Goal: Information Seeking & Learning: Learn about a topic

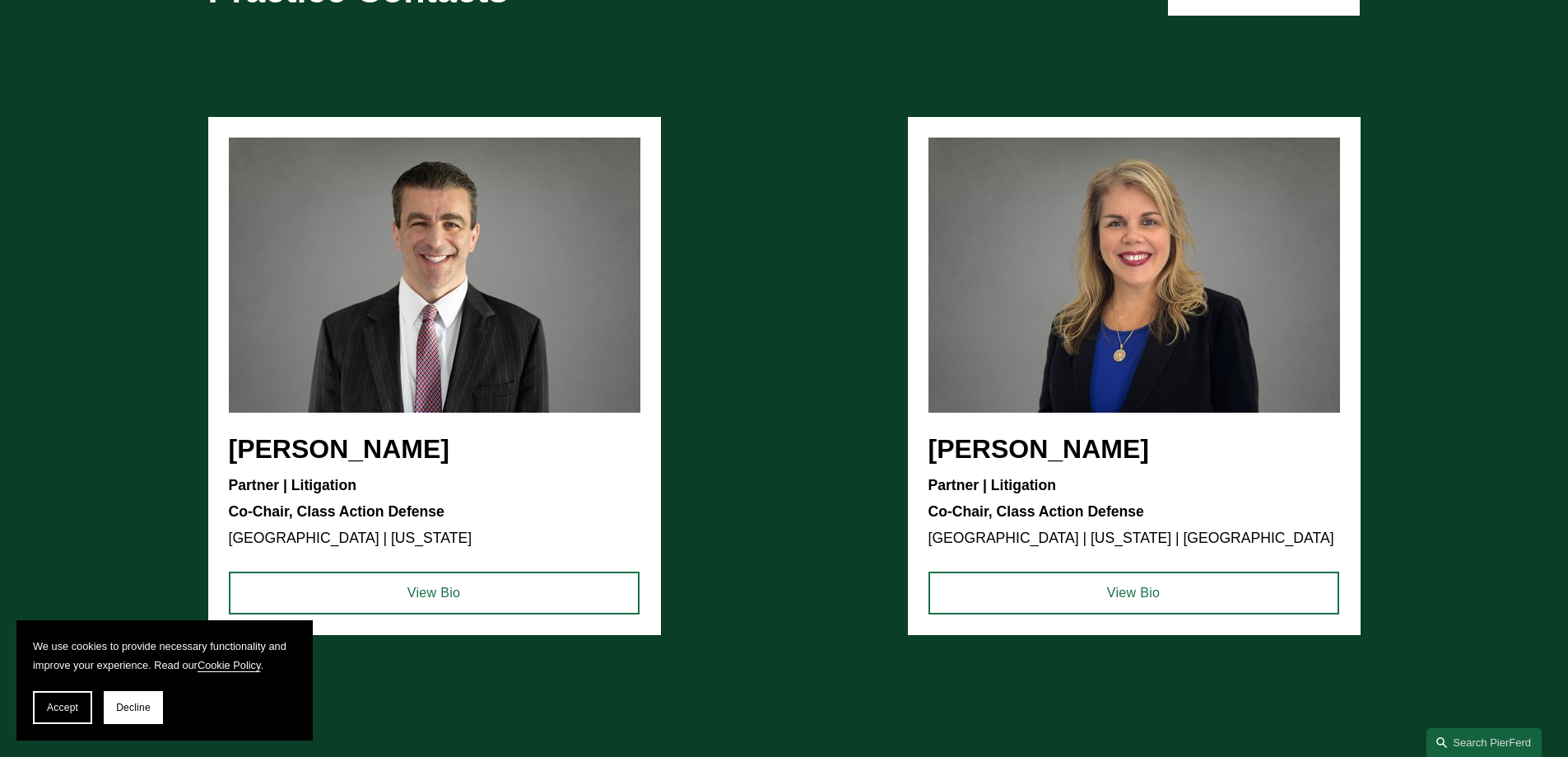
scroll to position [1400, 0]
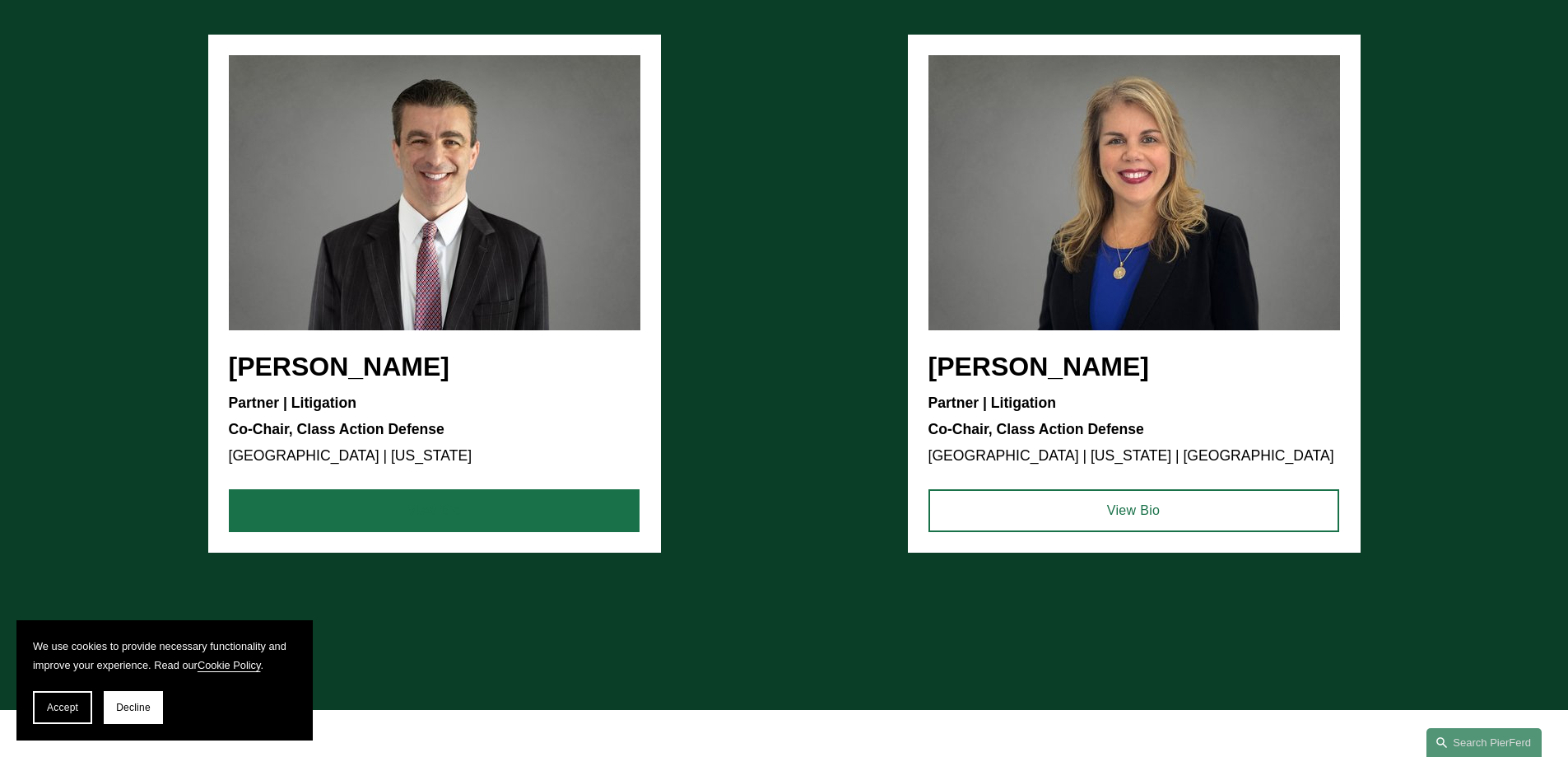
click at [444, 501] on link "View Bio" at bounding box center [434, 510] width 411 height 43
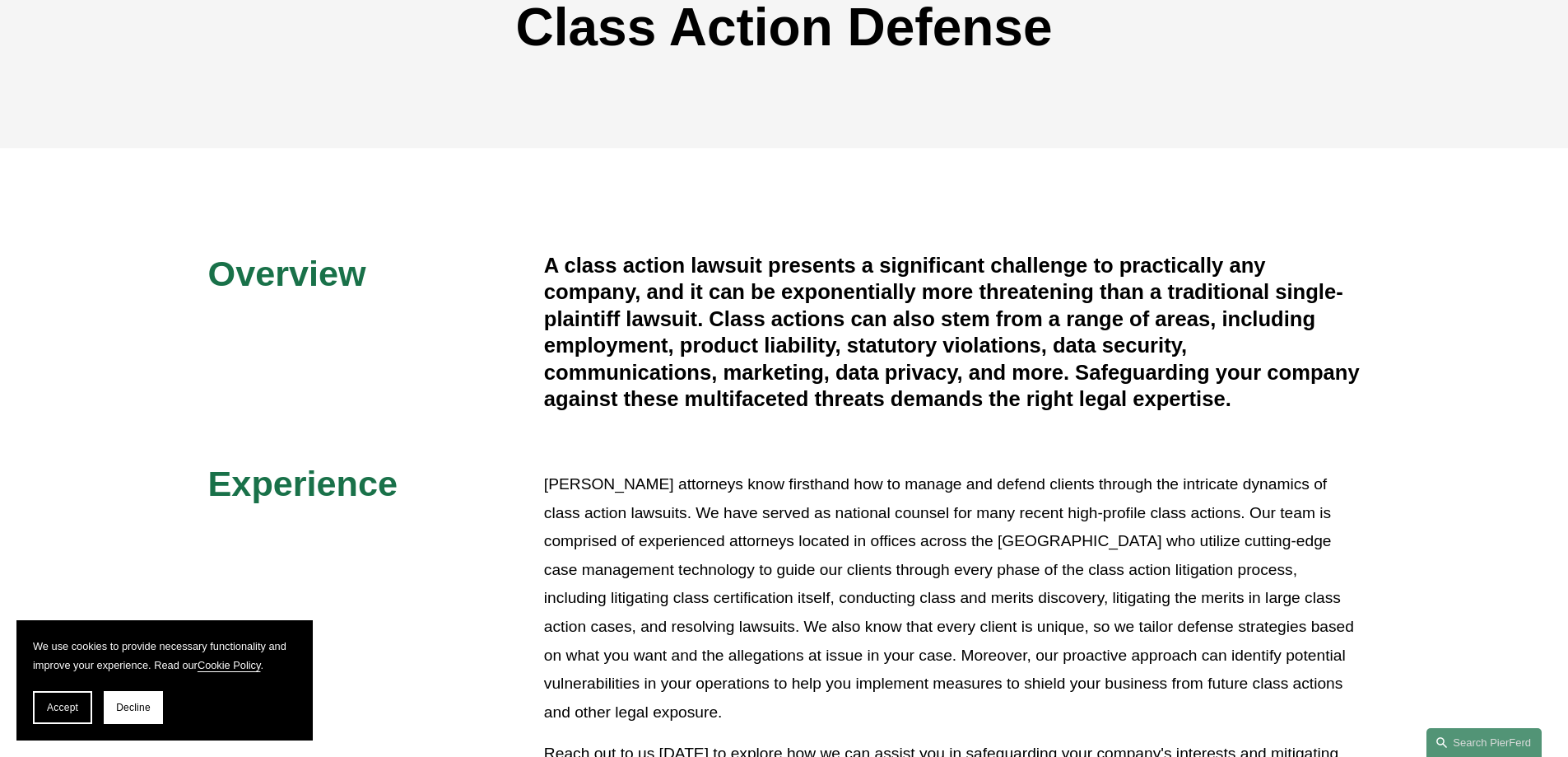
scroll to position [0, 0]
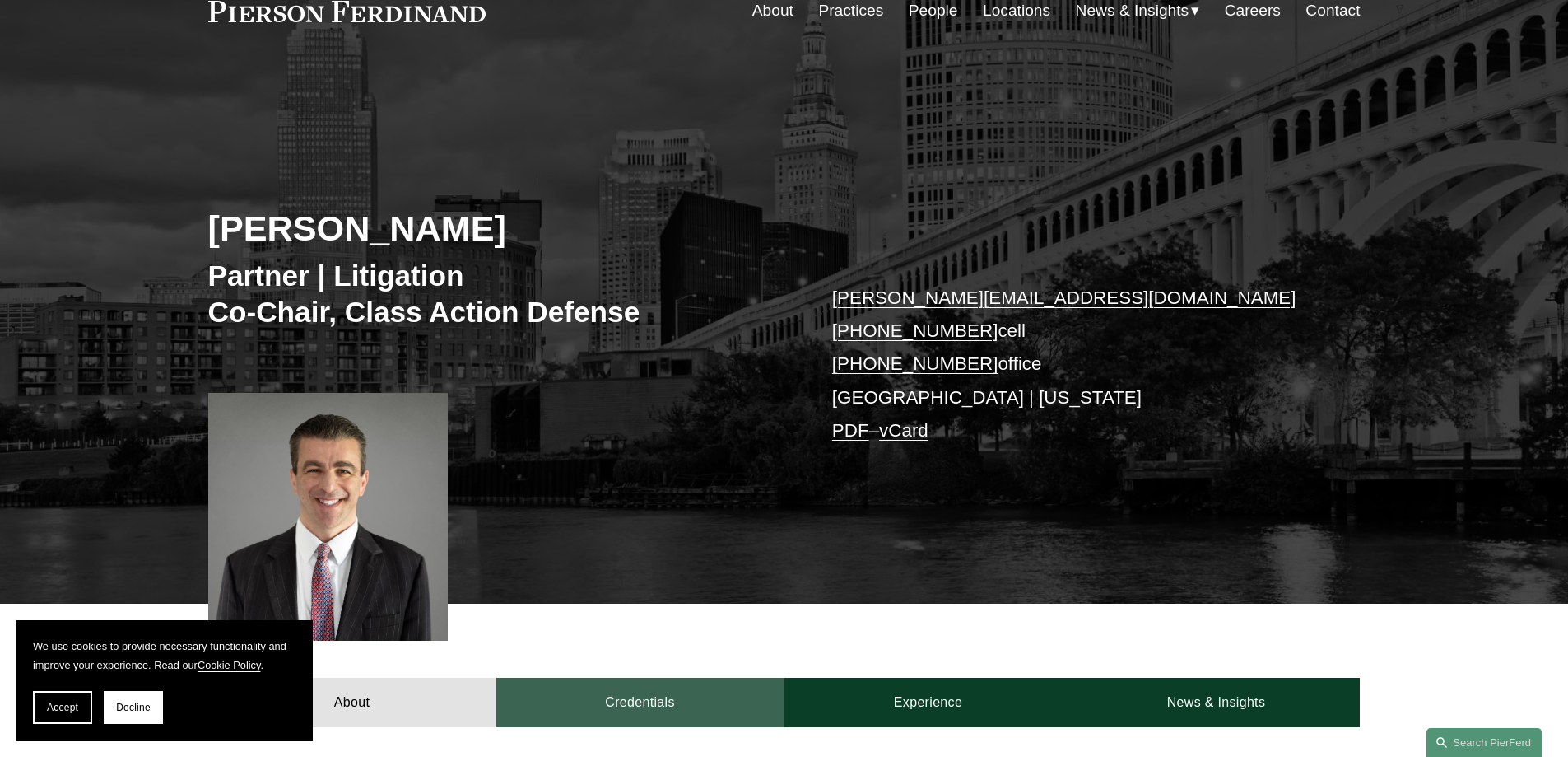
scroll to position [412, 0]
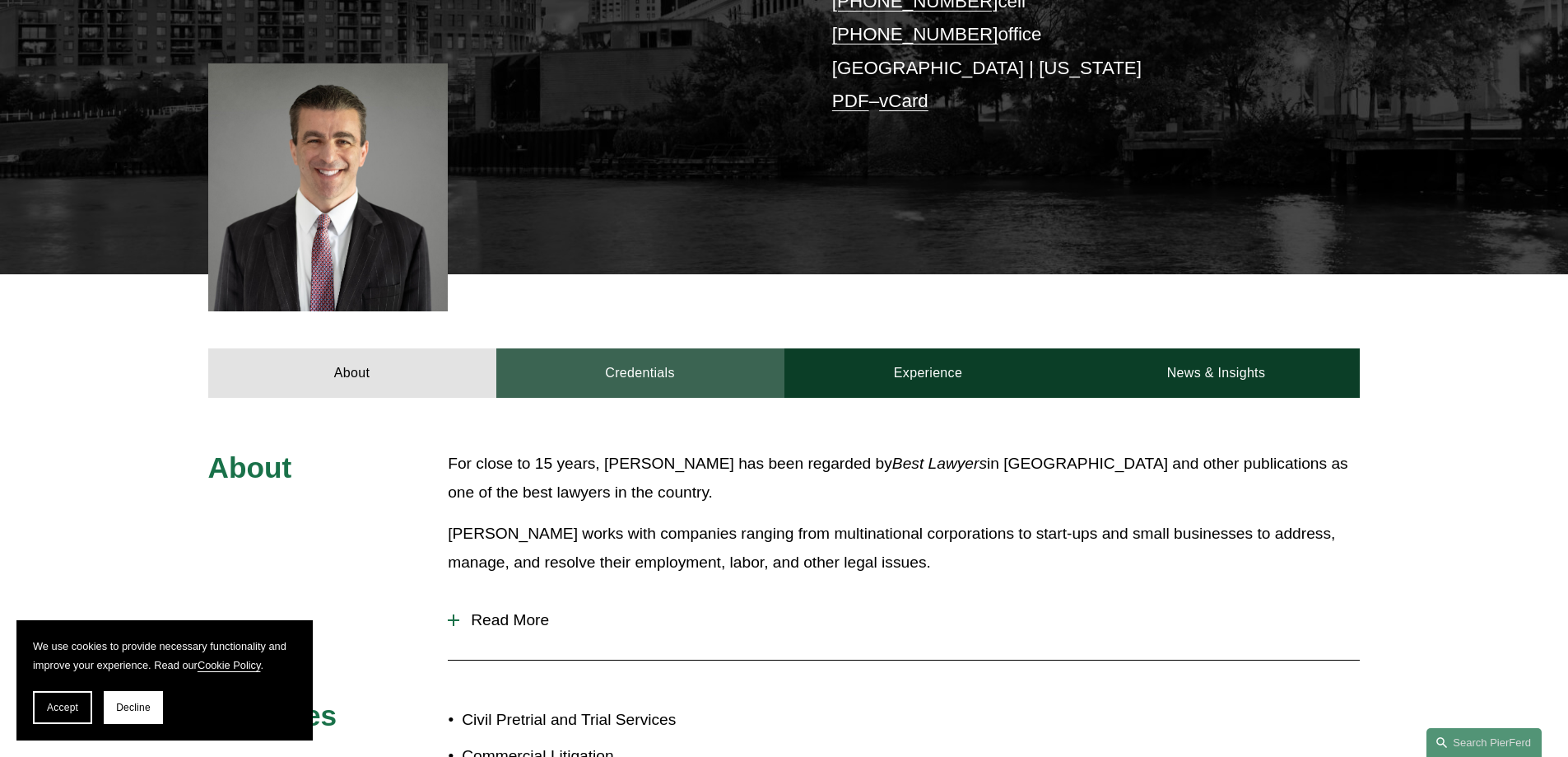
click at [646, 356] on link "Credentials" at bounding box center [640, 373] width 288 height 50
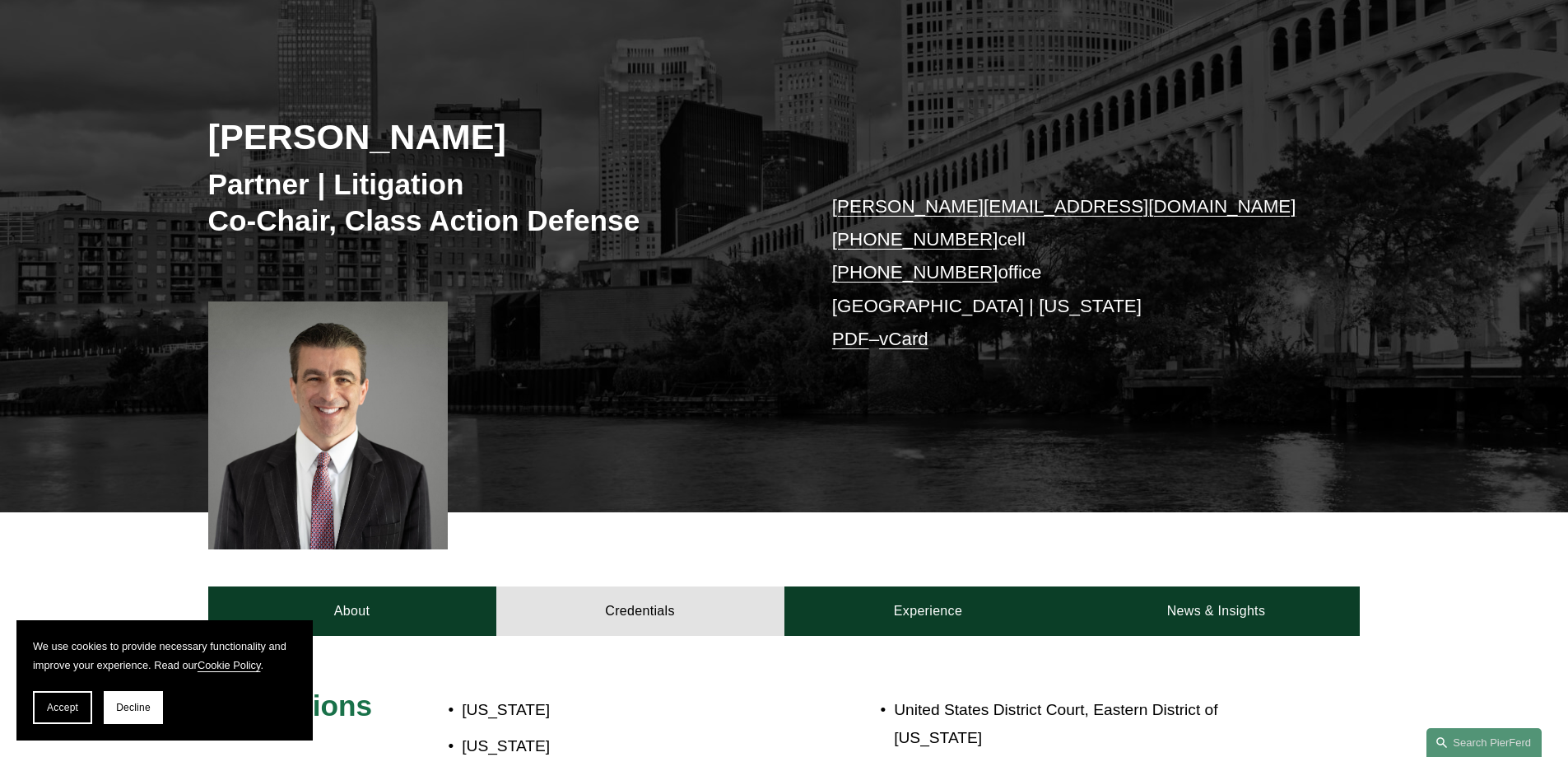
scroll to position [585, 0]
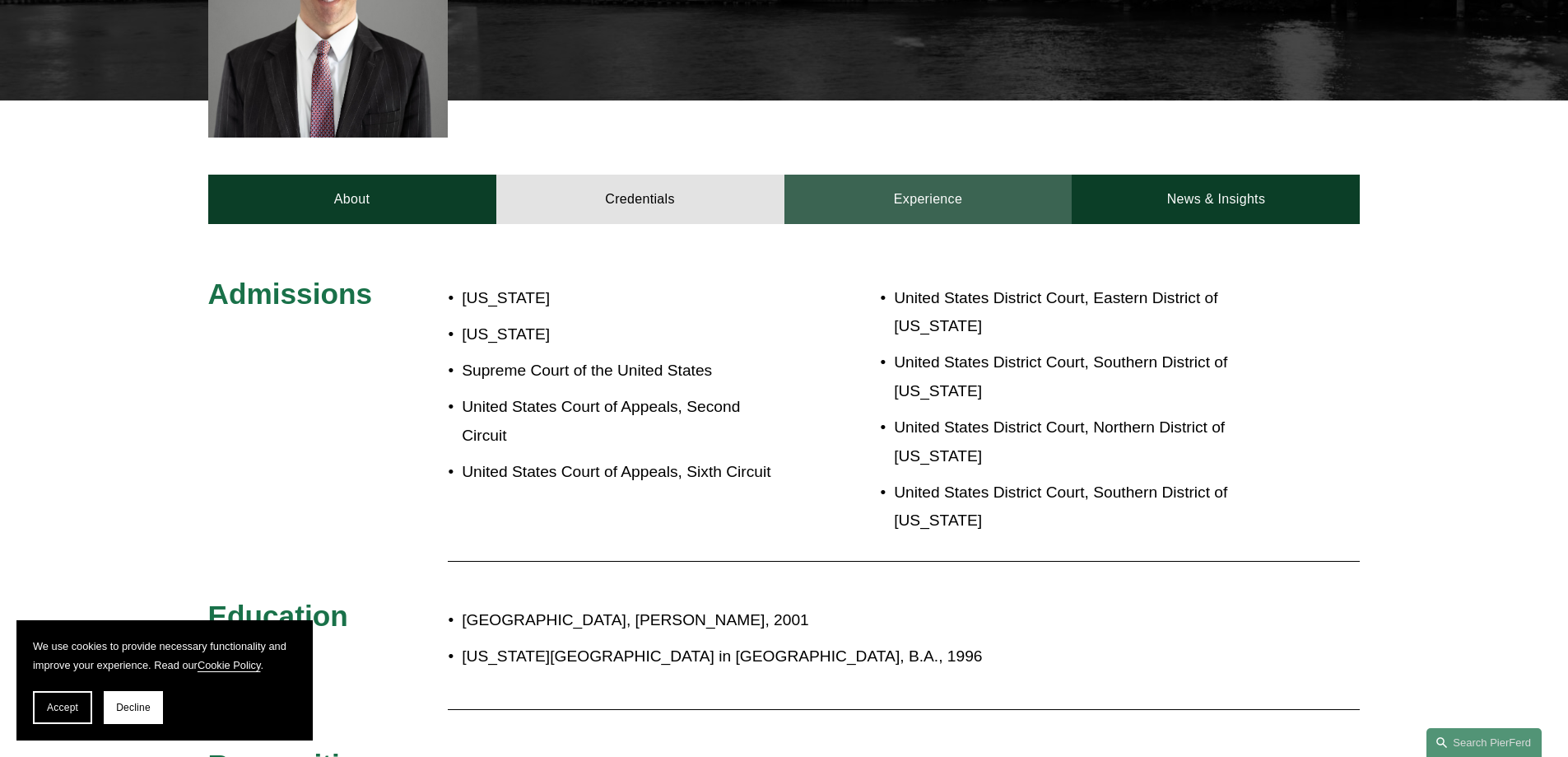
click at [888, 193] on link "Experience" at bounding box center [929, 199] width 288 height 50
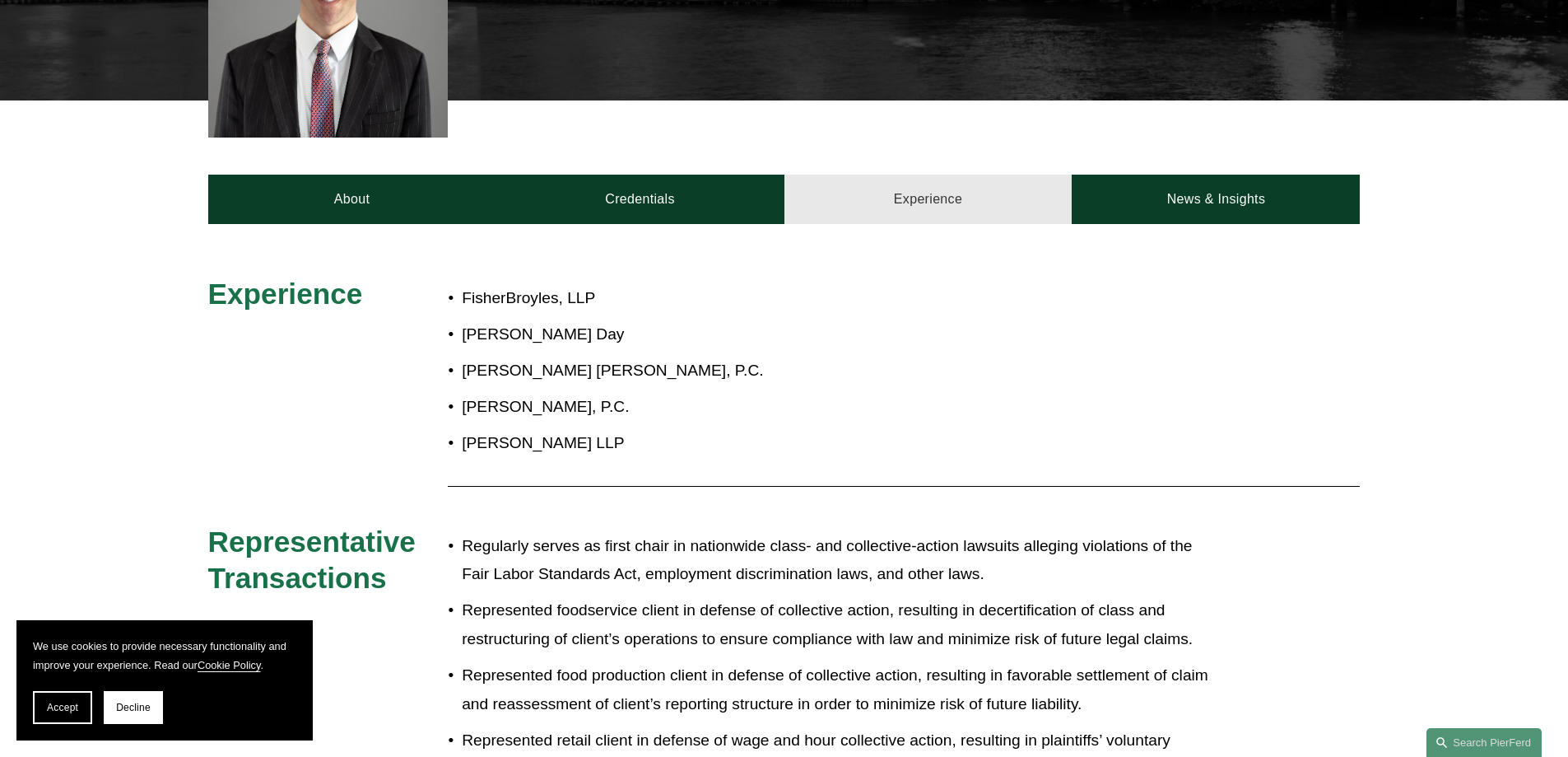
click at [916, 218] on link "Experience" at bounding box center [929, 199] width 288 height 50
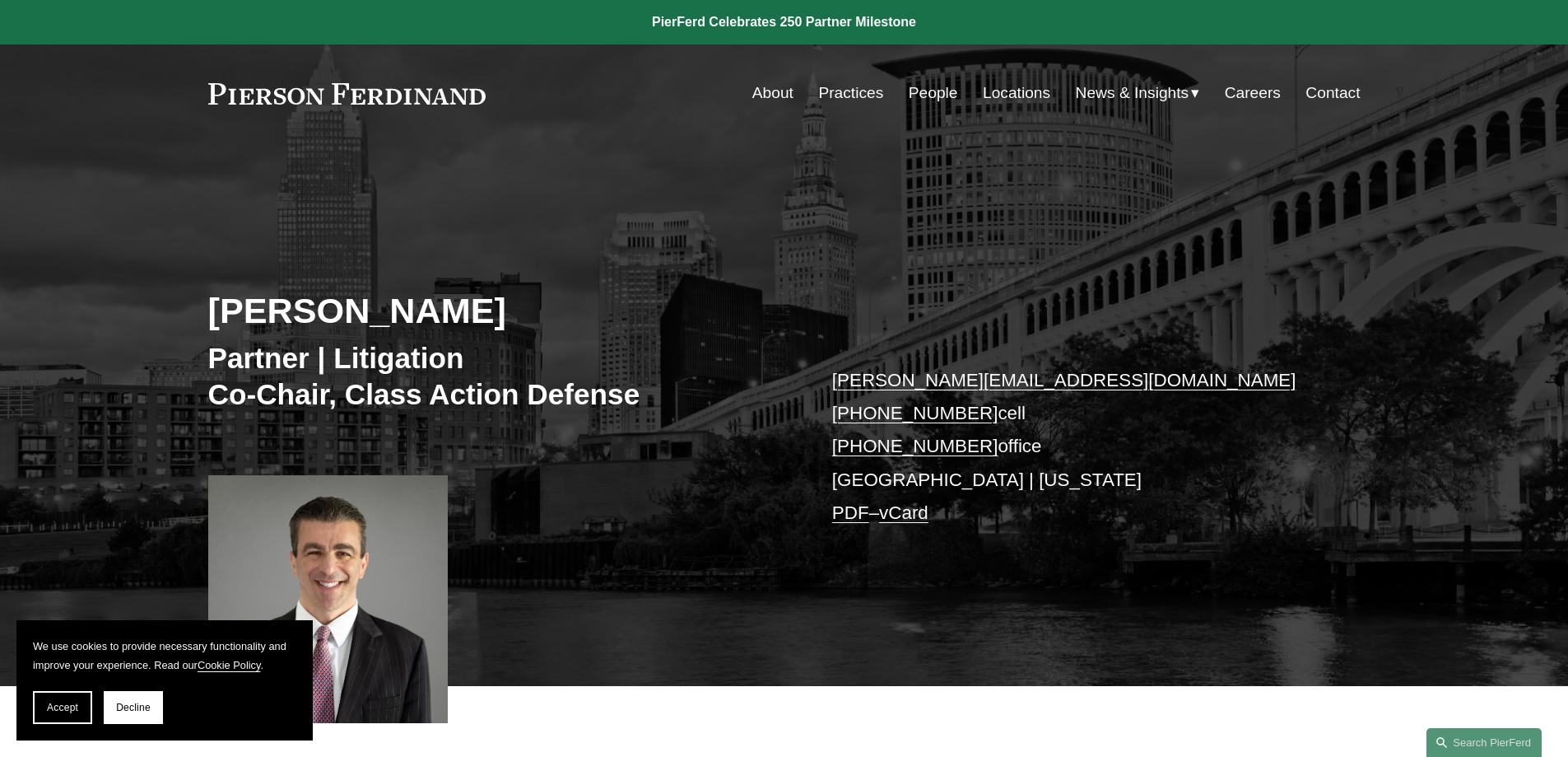
scroll to position [412, 0]
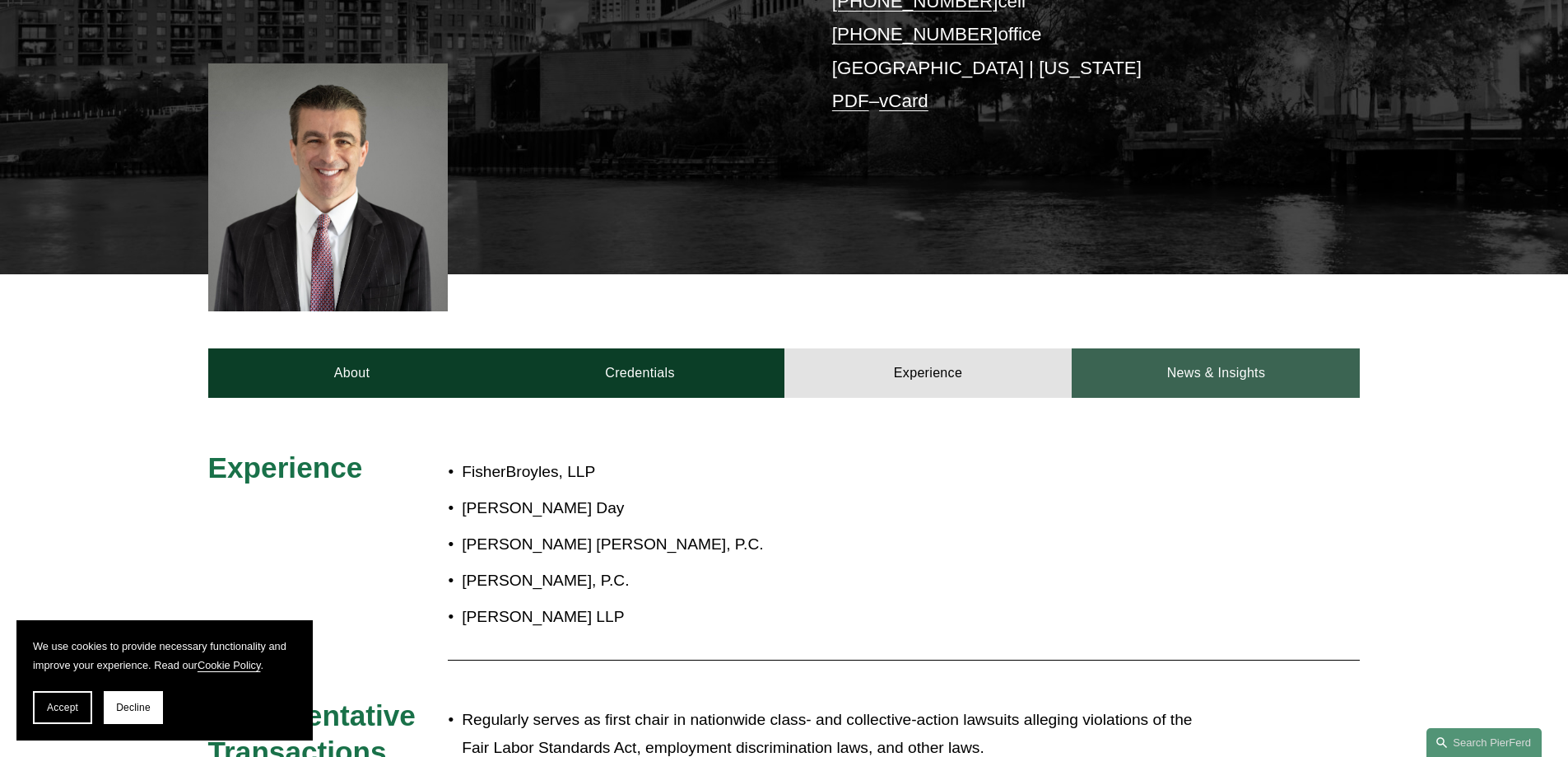
click at [1213, 377] on link "News & Insights" at bounding box center [1216, 373] width 288 height 50
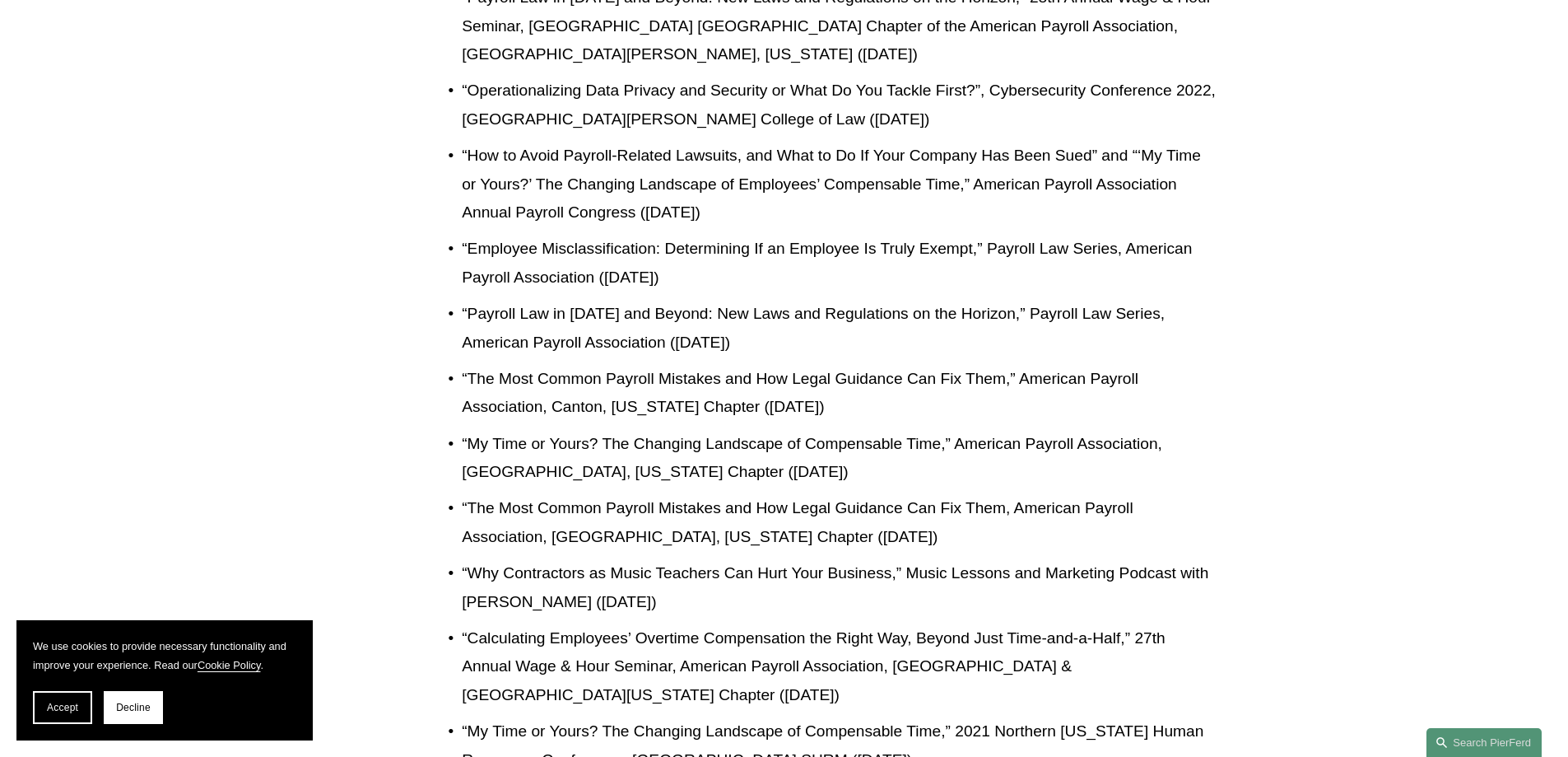
scroll to position [1235, 0]
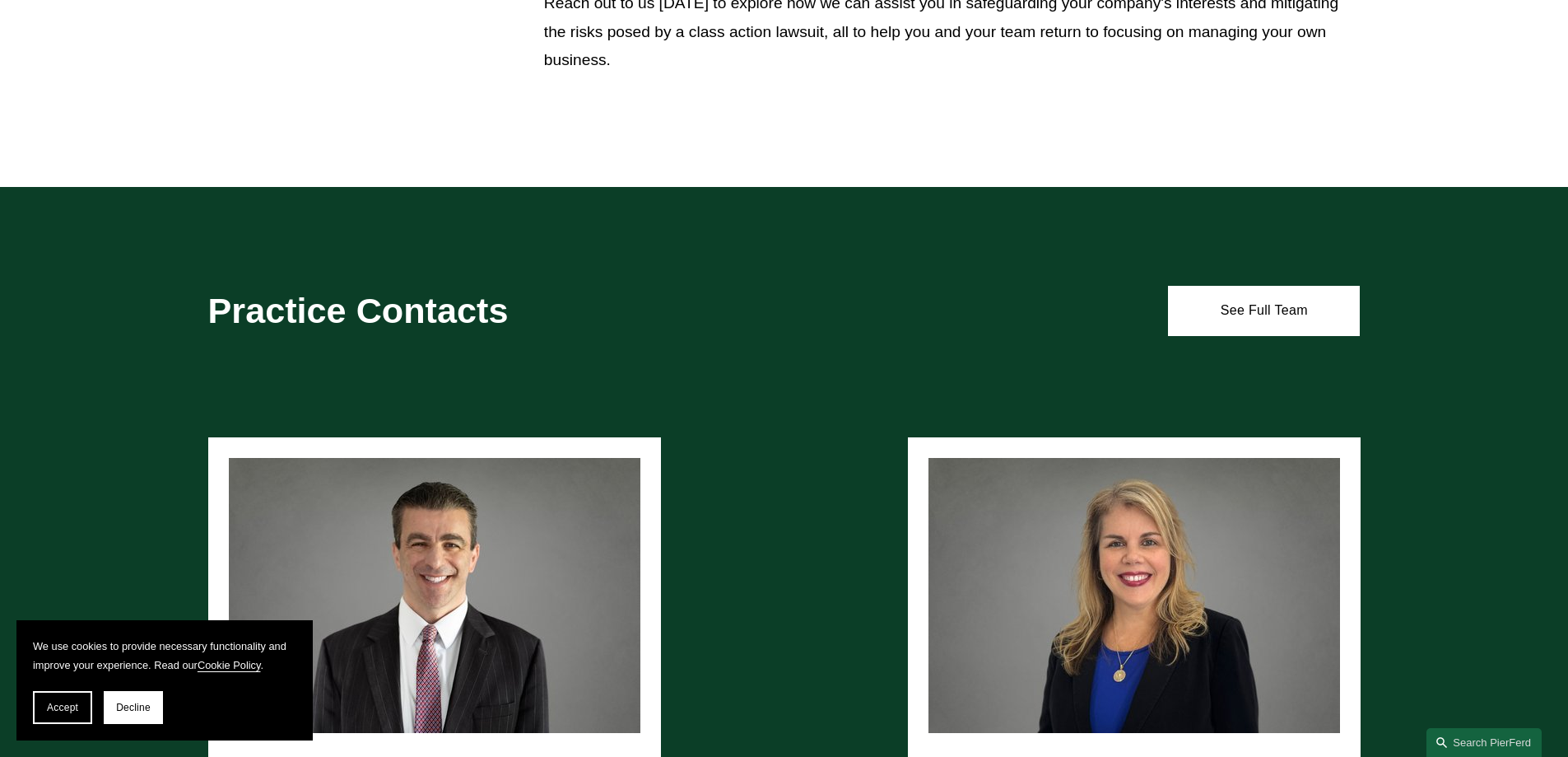
scroll to position [1327, 0]
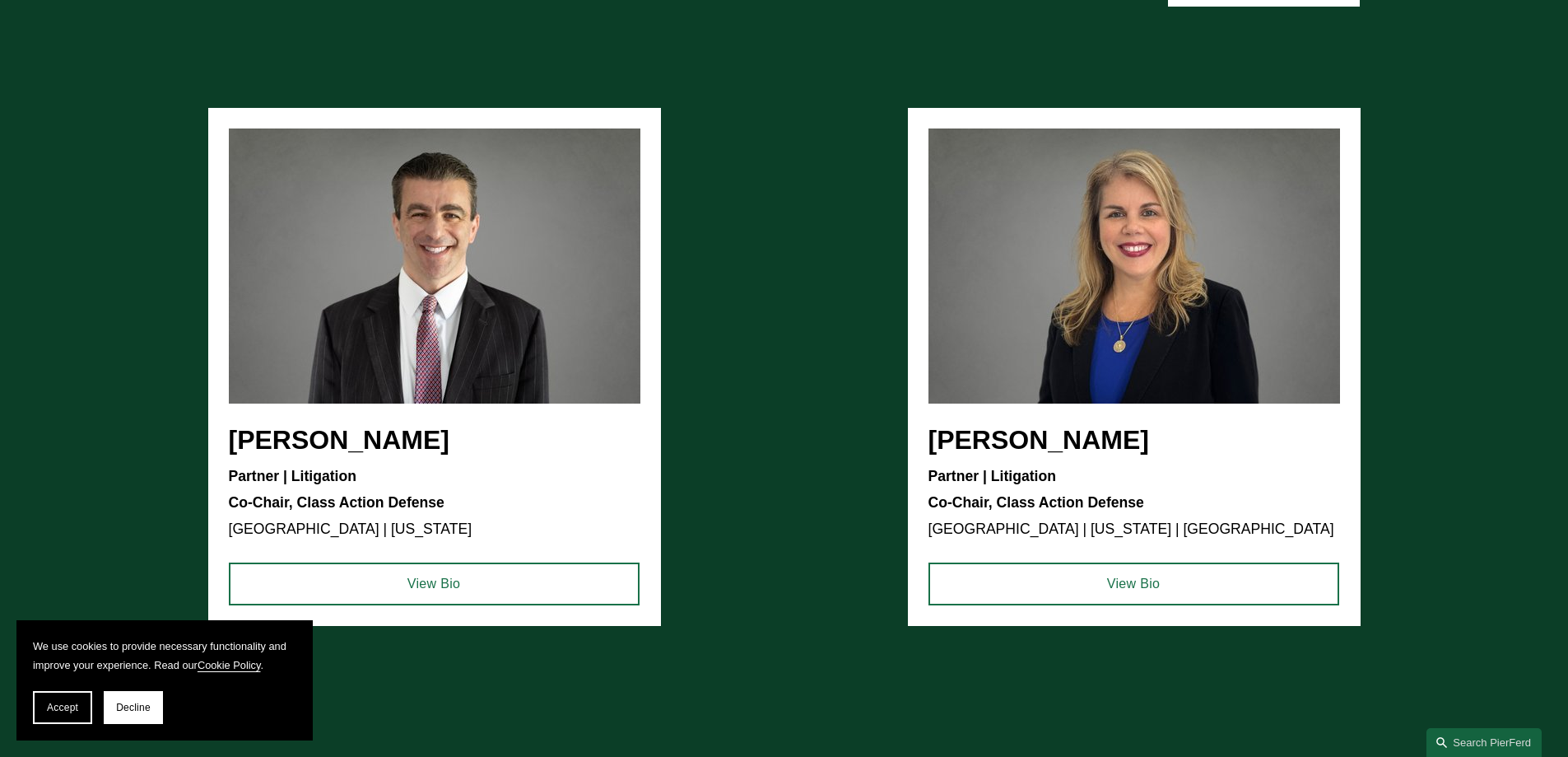
click at [1036, 345] on ul "[PERSON_NAME] Partner | Litigation Co-Chair, Class Action Defense [GEOGRAPHIC_D…" at bounding box center [784, 367] width 1153 height 519
click at [999, 345] on ul "[PERSON_NAME] Partner | Litigation Co-Chair, Class Action Defense [GEOGRAPHIC_D…" at bounding box center [784, 367] width 1153 height 519
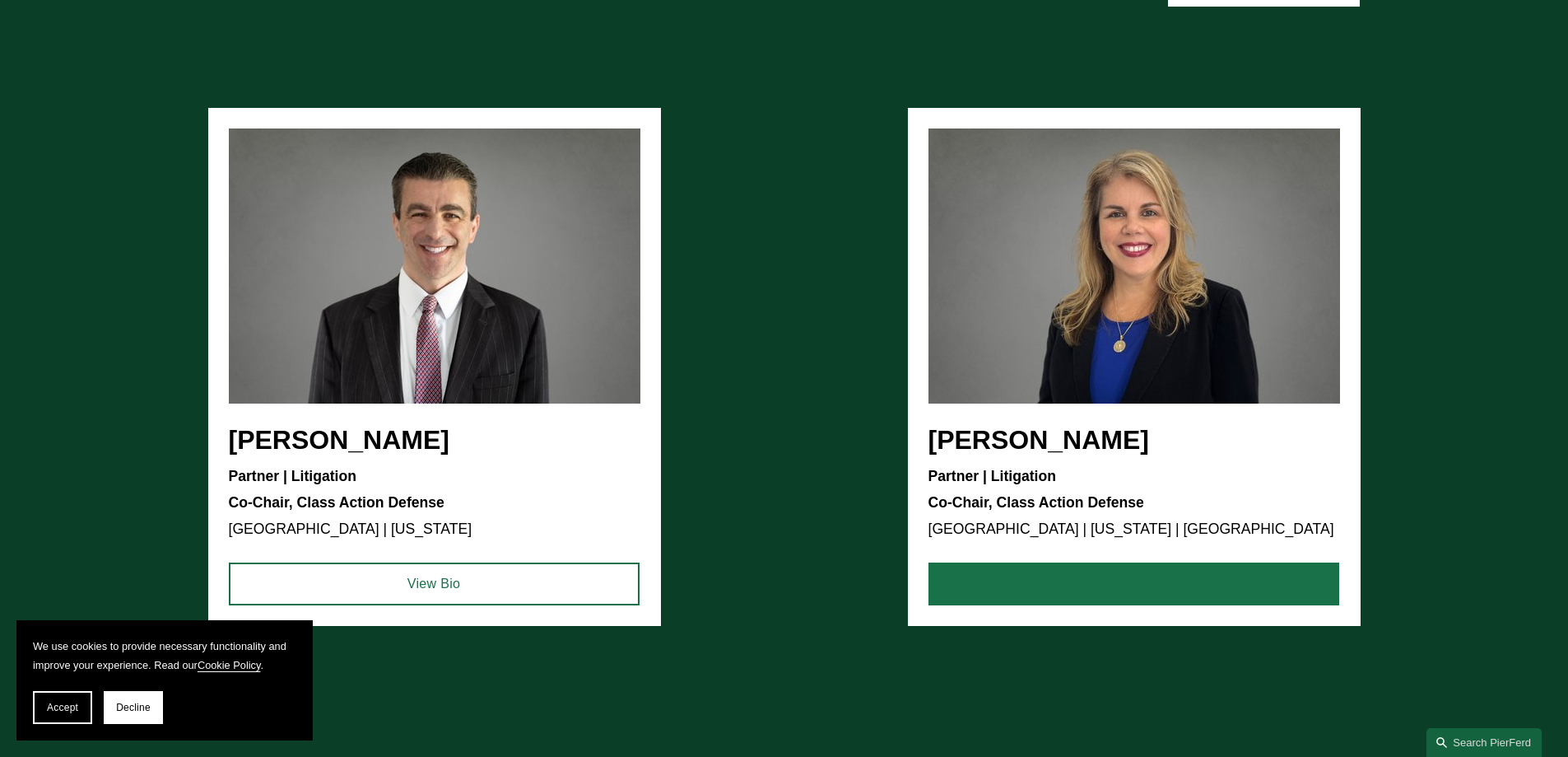
click at [1059, 589] on link "View Bio" at bounding box center [1134, 583] width 411 height 43
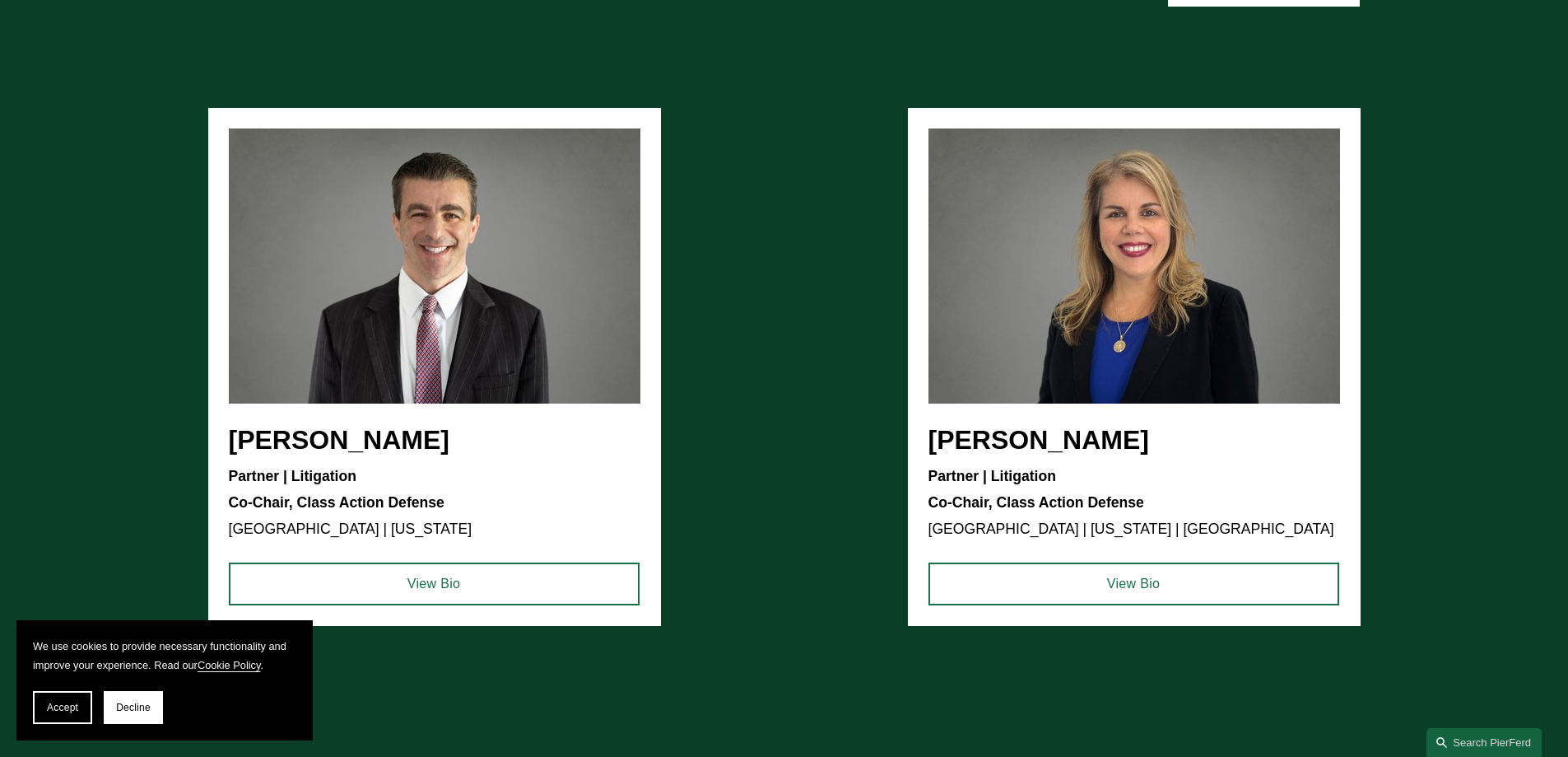
scroll to position [750, 0]
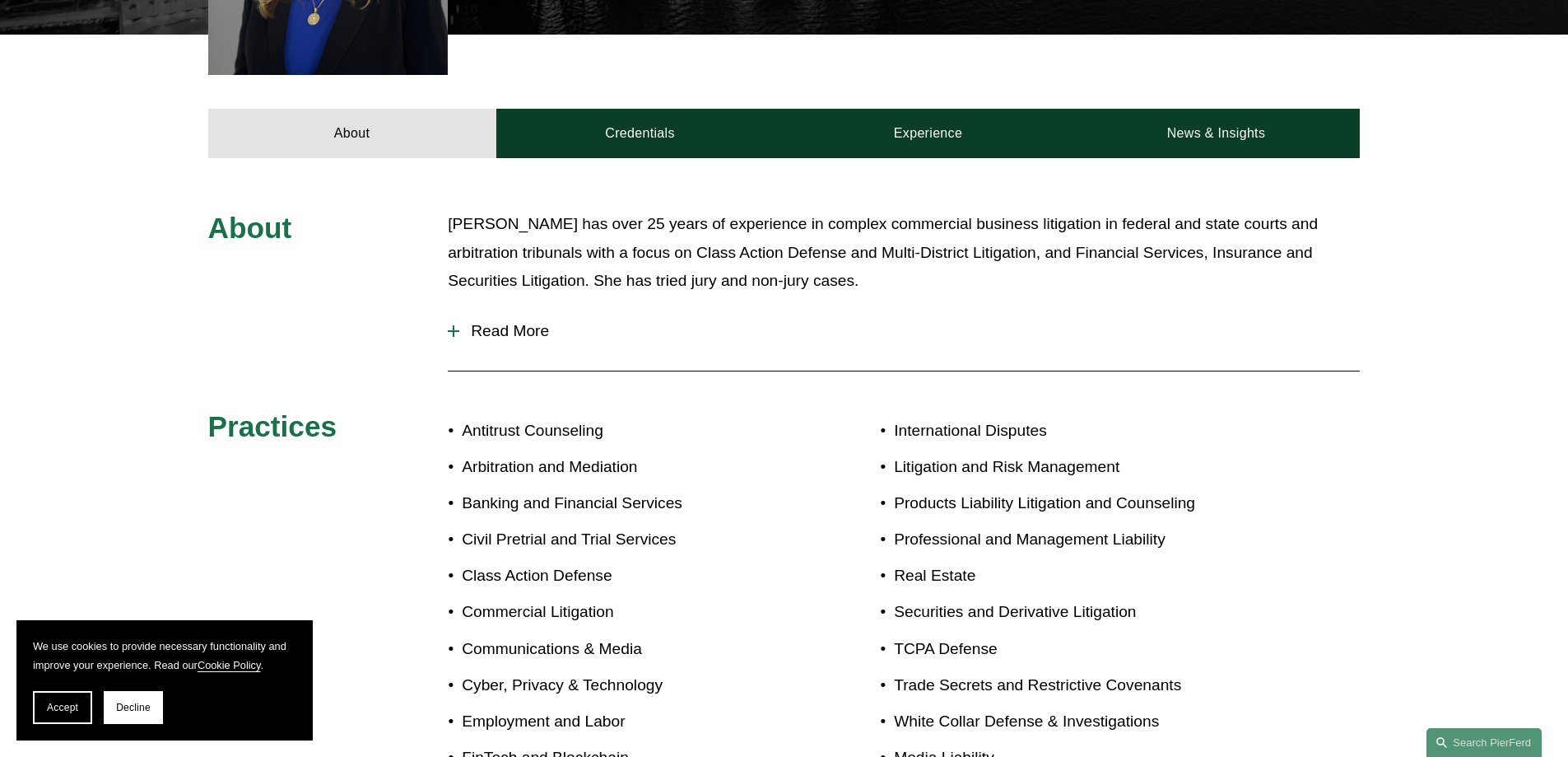
scroll to position [594, 0]
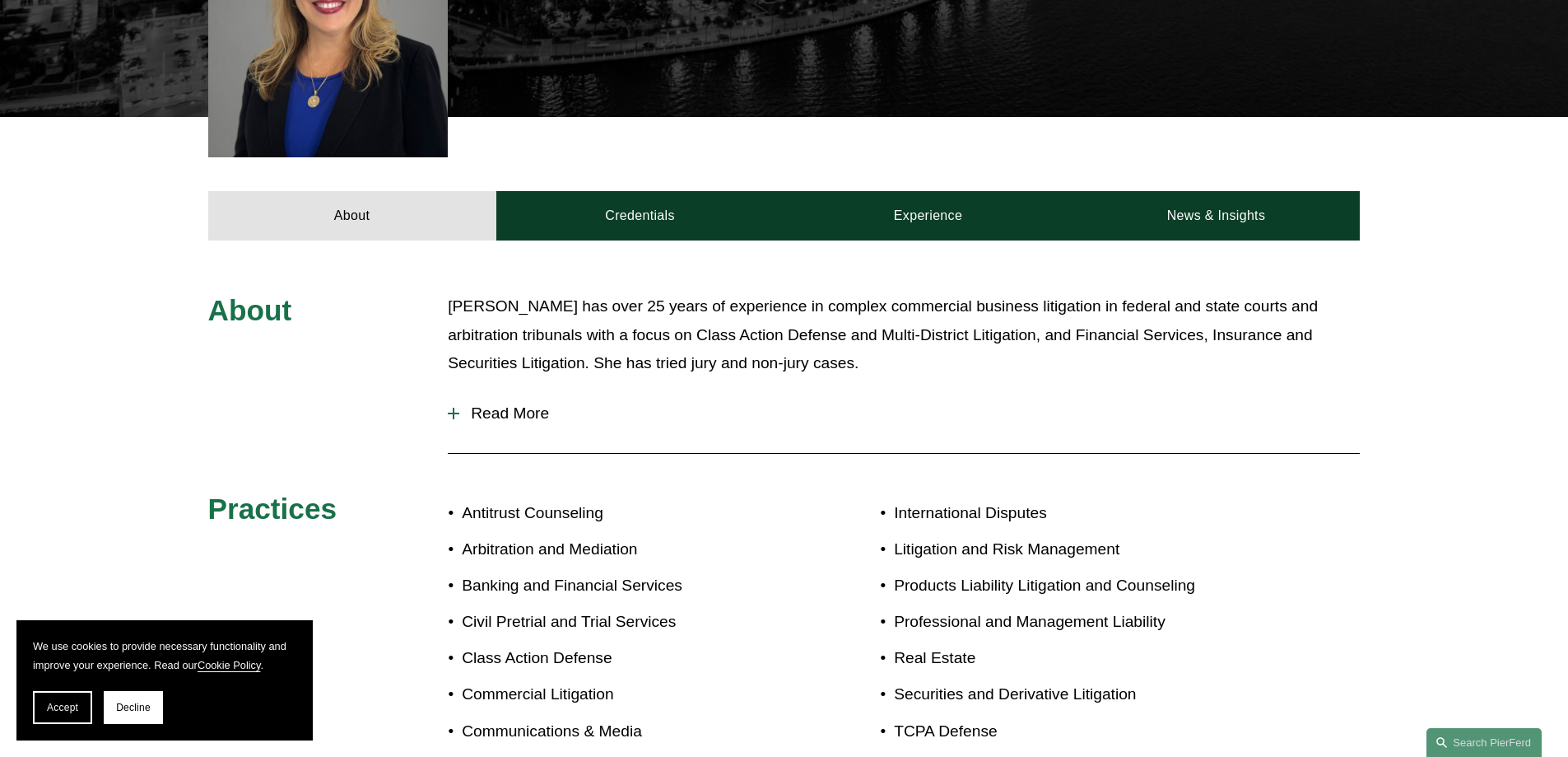
drag, startPoint x: 456, startPoint y: 385, endPoint x: 462, endPoint y: 392, distance: 9.2
click at [456, 408] on div at bounding box center [454, 413] width 12 height 12
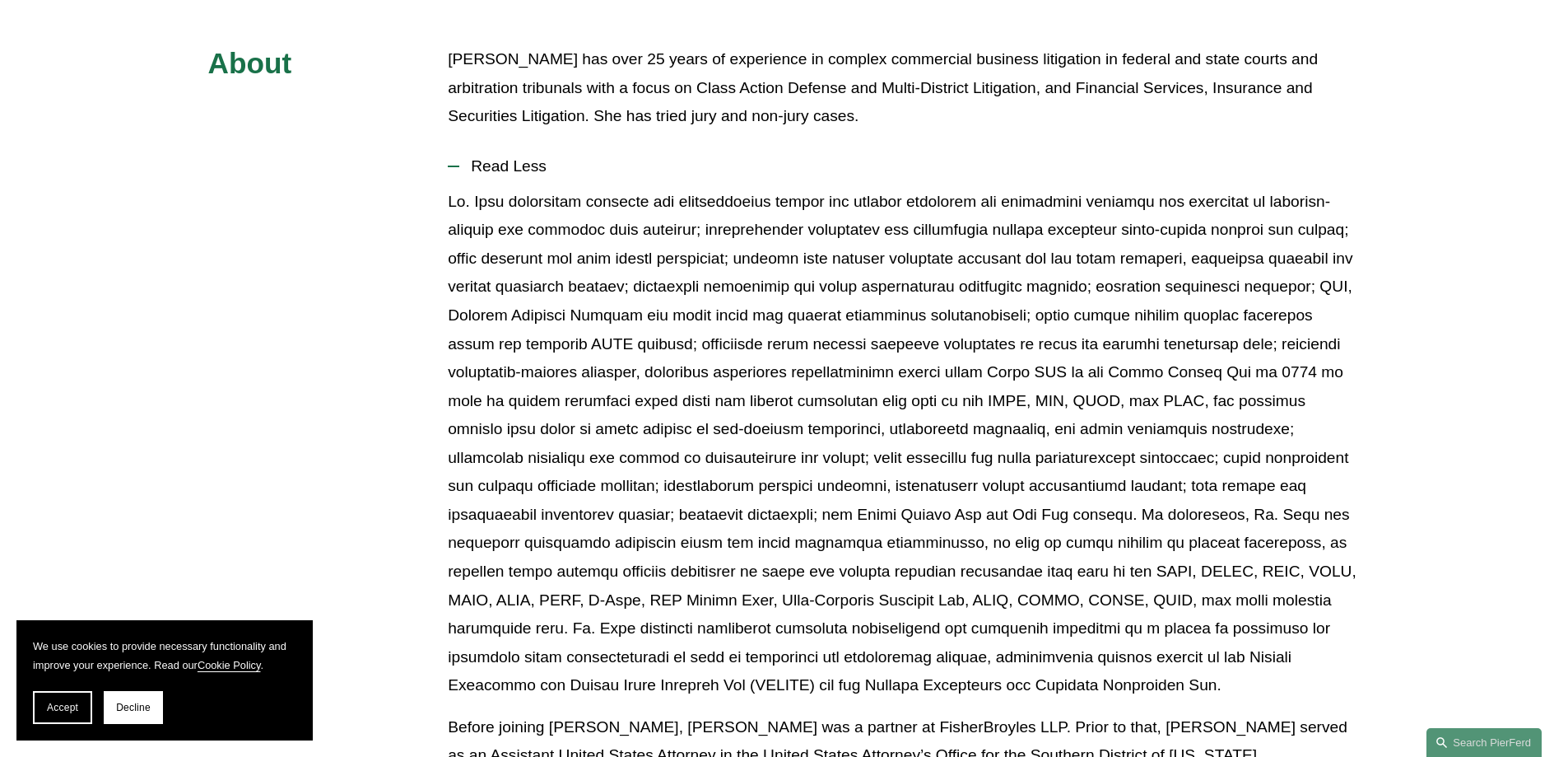
scroll to position [924, 0]
